Goal: Task Accomplishment & Management: Complete application form

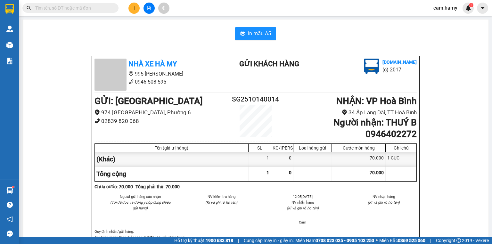
click at [133, 4] on button at bounding box center [133, 8] width 11 height 11
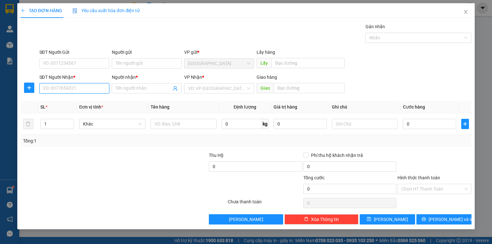
click at [45, 91] on input "SĐT Người Nhận *" at bounding box center [74, 88] width 70 height 10
click at [64, 101] on div "0828093183 - HOA" at bounding box center [74, 100] width 62 height 7
type input "0828093183"
type input "HOA"
type input "120.000"
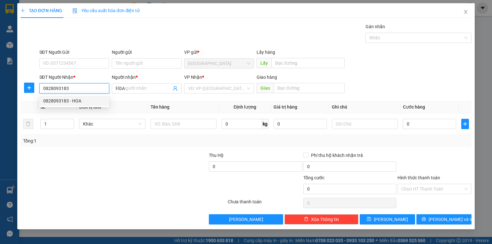
type input "120.000"
type input "0828093183"
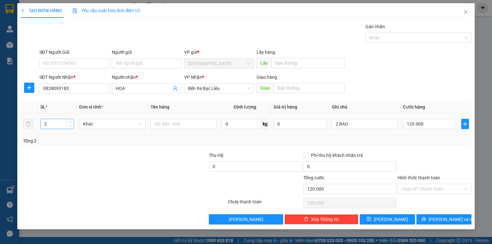
type input "1"
click at [69, 127] on span "down" at bounding box center [71, 126] width 4 height 4
click at [347, 123] on input "2 BAO" at bounding box center [365, 124] width 66 height 10
type input "0"
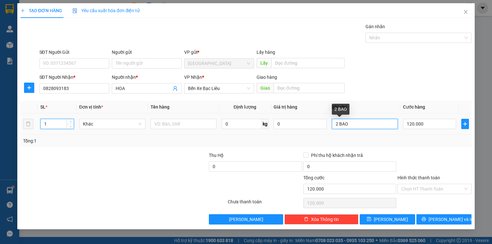
type input "0"
type input "2"
type input "1 THÙNG"
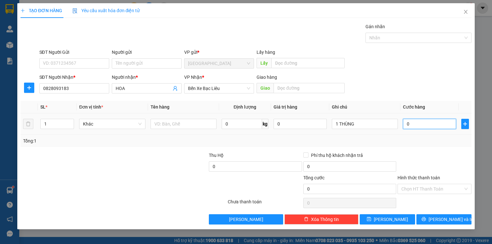
click at [418, 122] on input "0" at bounding box center [429, 124] width 53 height 10
type input "5"
type input "50"
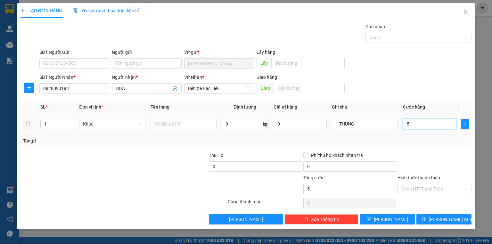
type input "50"
type input "50.000"
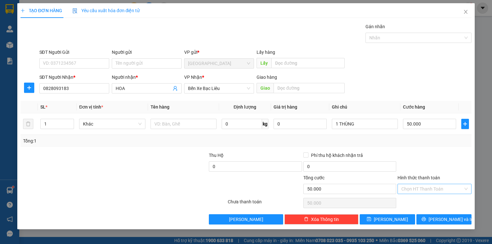
click at [430, 188] on input "Hình thức thanh toán" at bounding box center [432, 189] width 62 height 10
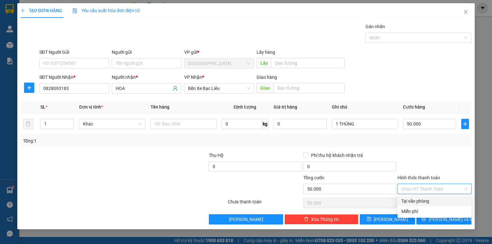
click at [432, 203] on div "Tại văn phòng" at bounding box center [434, 201] width 66 height 7
type input "0"
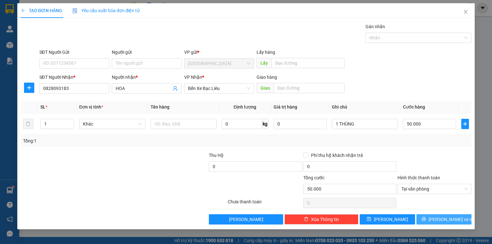
click at [431, 219] on button "[PERSON_NAME] và In" at bounding box center [443, 219] width 55 height 10
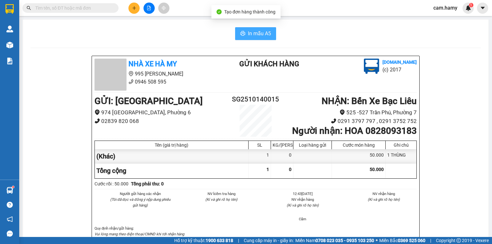
drag, startPoint x: 247, startPoint y: 29, endPoint x: 269, endPoint y: 47, distance: 28.5
click at [247, 29] on button "In mẫu A5" at bounding box center [255, 33] width 41 height 13
drag, startPoint x: 245, startPoint y: 31, endPoint x: 252, endPoint y: 34, distance: 7.7
click at [245, 31] on button "In mẫu A5" at bounding box center [255, 33] width 41 height 13
